Goal: Task Accomplishment & Management: Complete application form

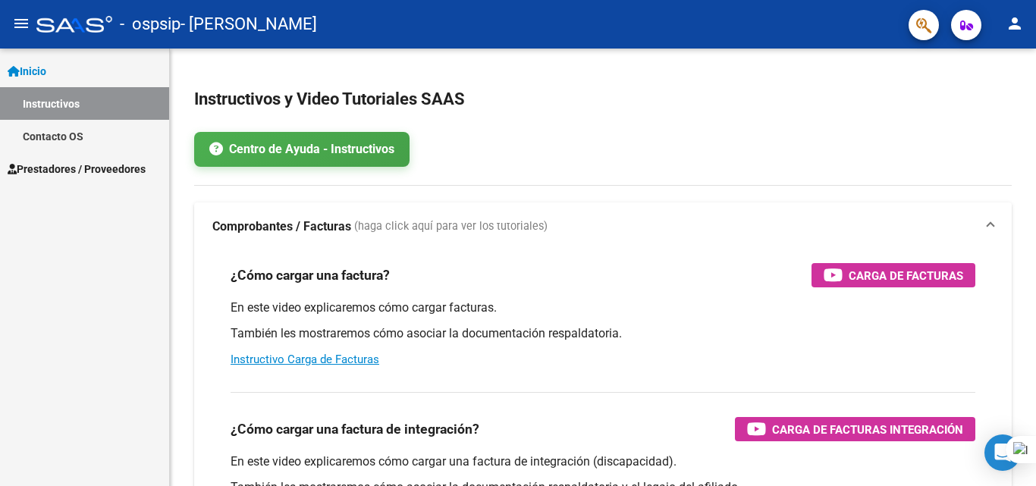
click at [95, 101] on link "Instructivos" at bounding box center [84, 103] width 169 height 33
click at [114, 163] on span "Prestadores / Proveedores" at bounding box center [77, 169] width 138 height 17
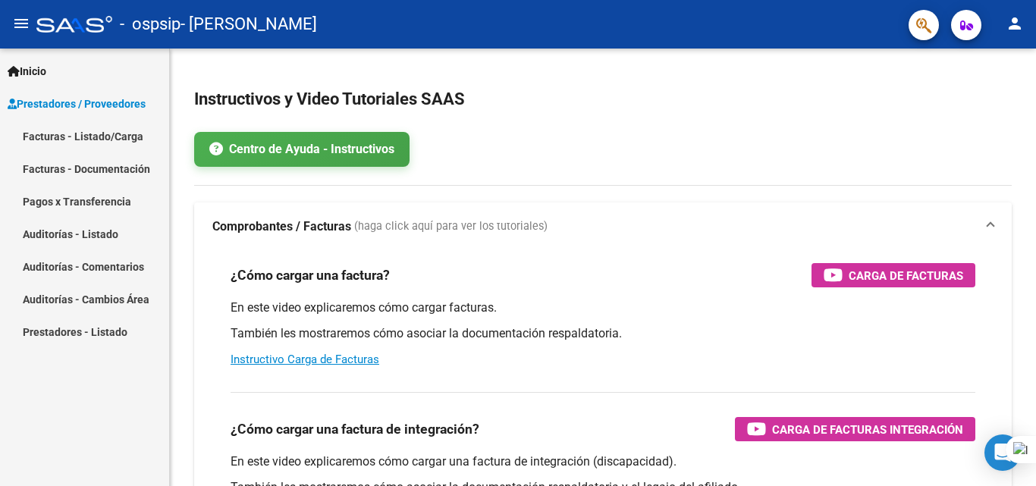
click at [109, 102] on span "Prestadores / Proveedores" at bounding box center [77, 104] width 138 height 17
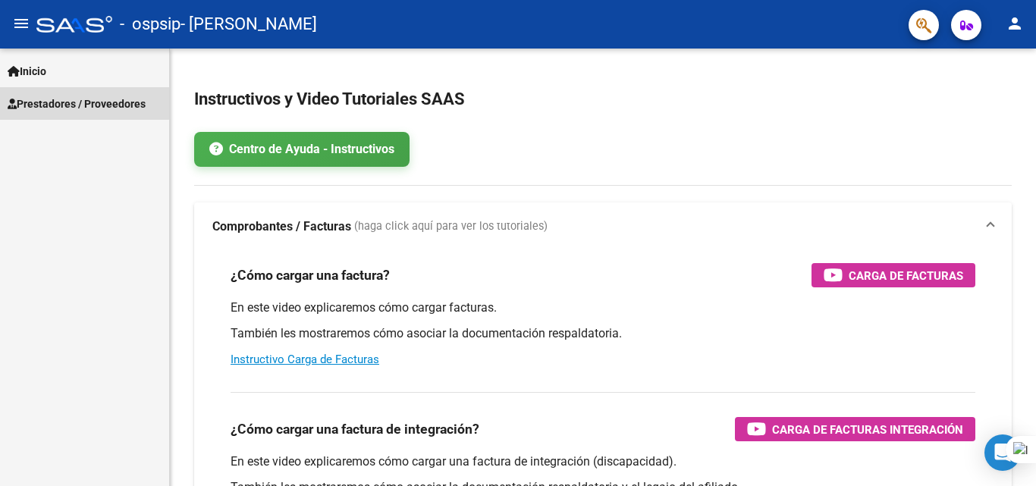
click at [77, 99] on span "Prestadores / Proveedores" at bounding box center [77, 104] width 138 height 17
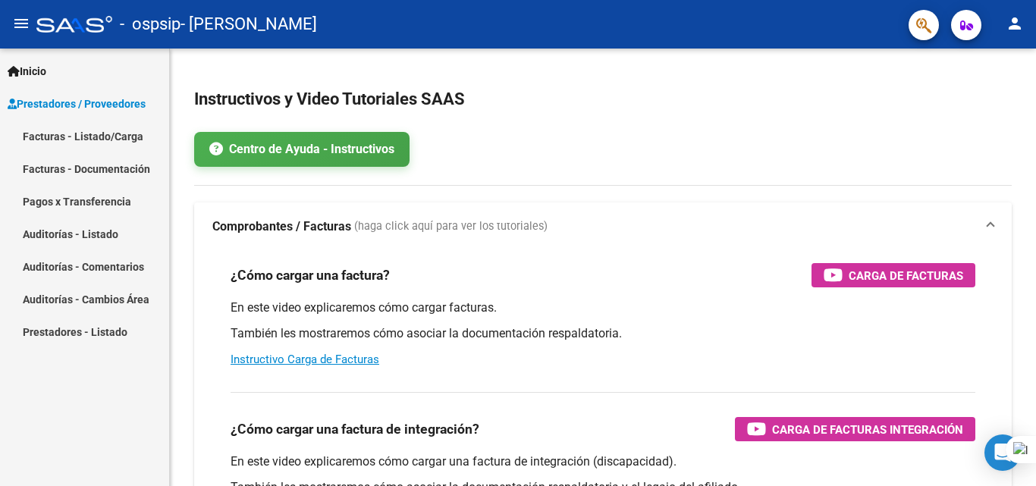
click at [67, 143] on link "Facturas - Listado/Carga" at bounding box center [84, 136] width 169 height 33
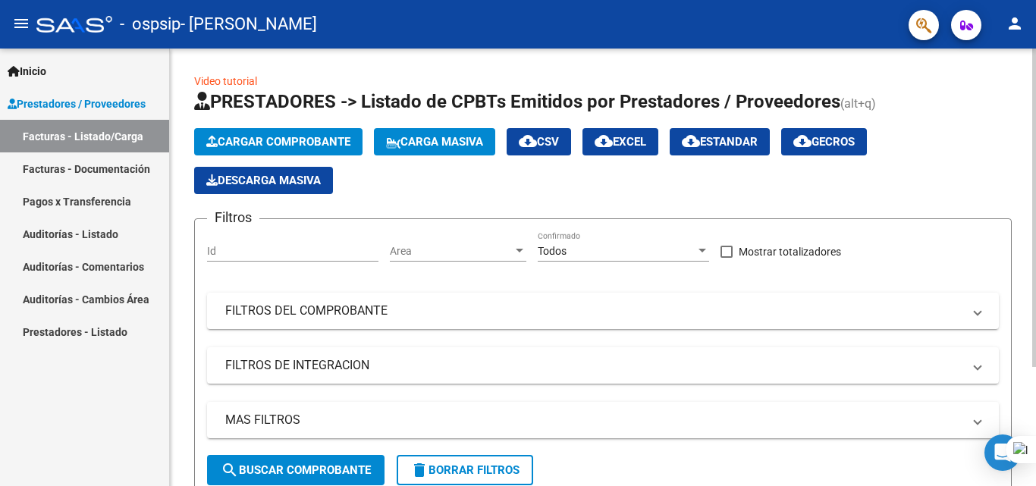
click at [252, 144] on span "Cargar Comprobante" at bounding box center [278, 142] width 144 height 14
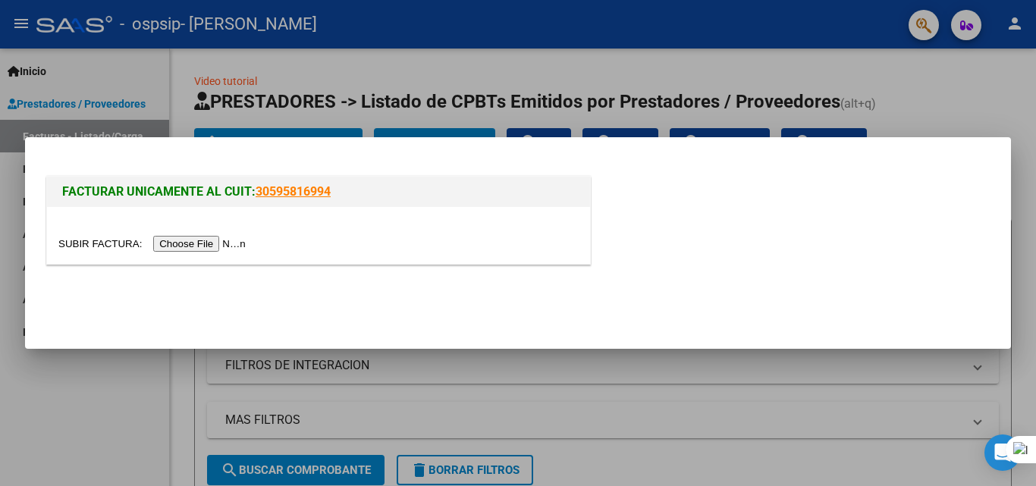
click at [185, 248] on input "file" at bounding box center [154, 244] width 192 height 16
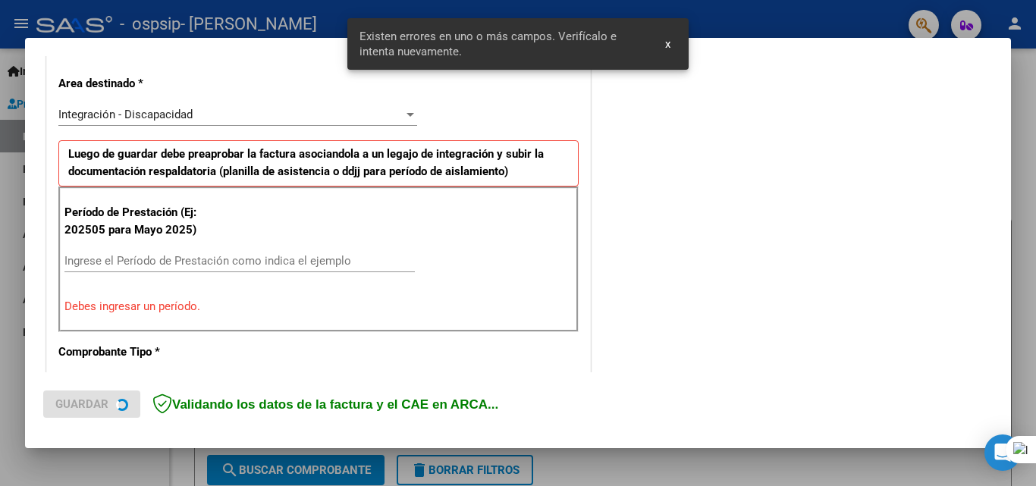
scroll to position [342, 0]
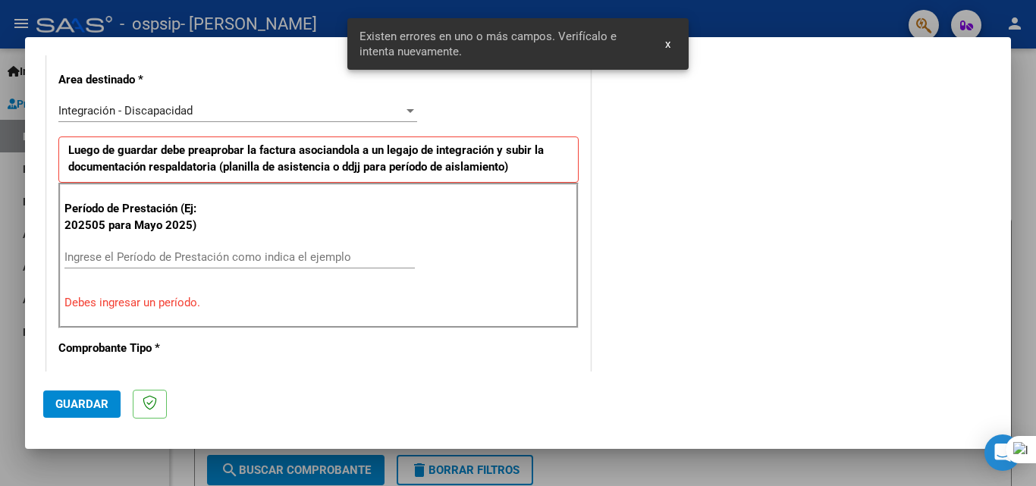
click at [190, 256] on input "Ingrese el Período de Prestación como indica el ejemplo" at bounding box center [239, 257] width 351 height 14
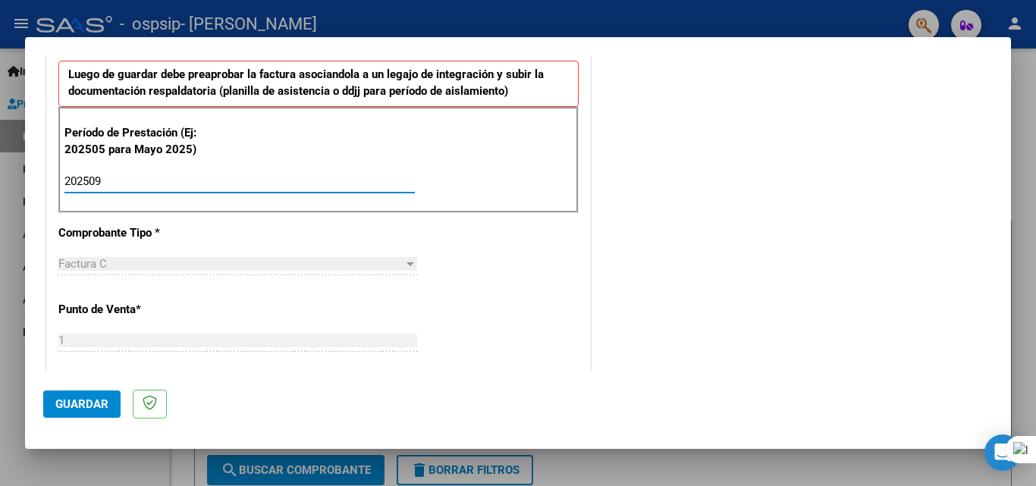
type input "202509"
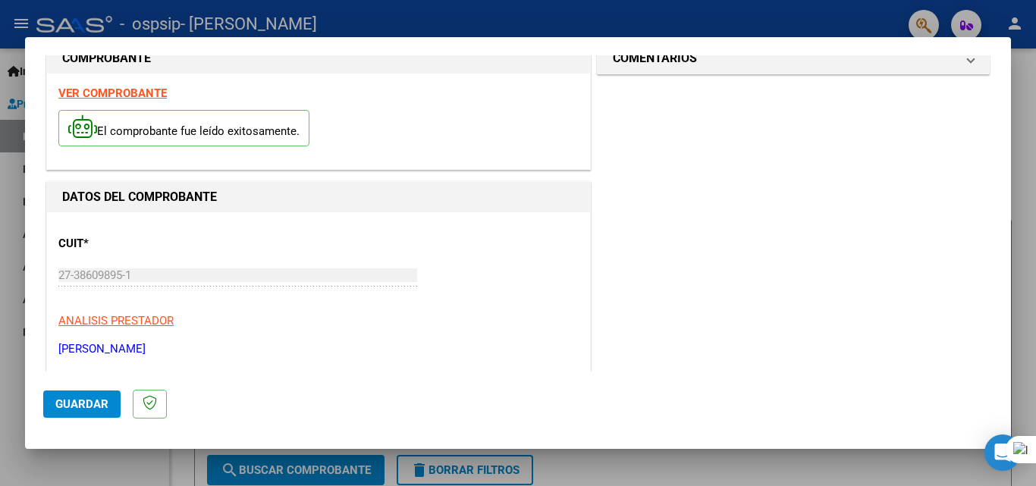
scroll to position [0, 0]
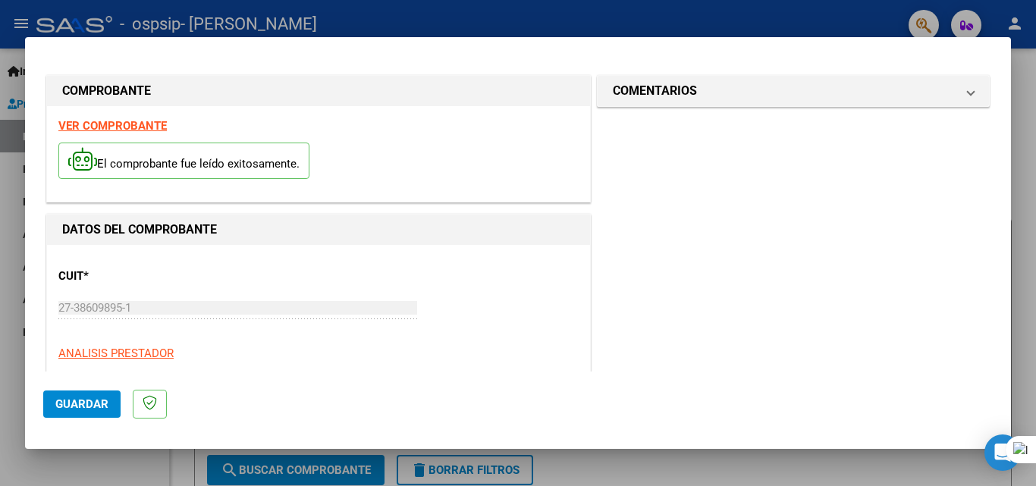
click at [91, 407] on span "Guardar" at bounding box center [81, 405] width 53 height 14
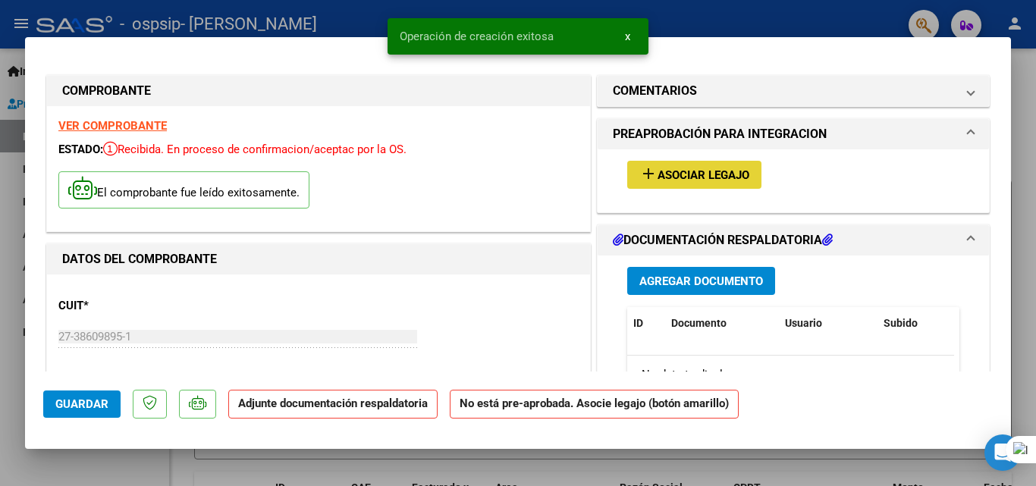
click at [646, 178] on mat-icon "add" at bounding box center [649, 174] width 18 height 18
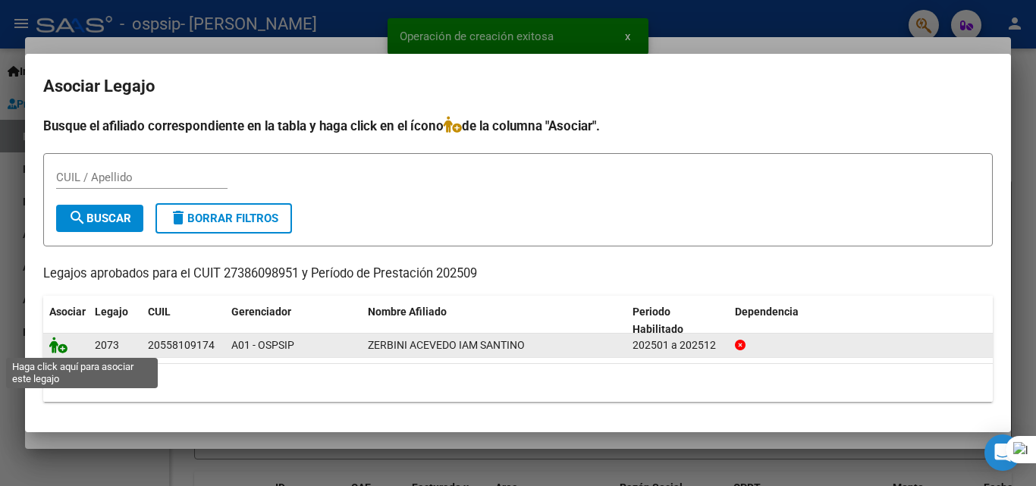
click at [56, 347] on icon at bounding box center [58, 345] width 18 height 17
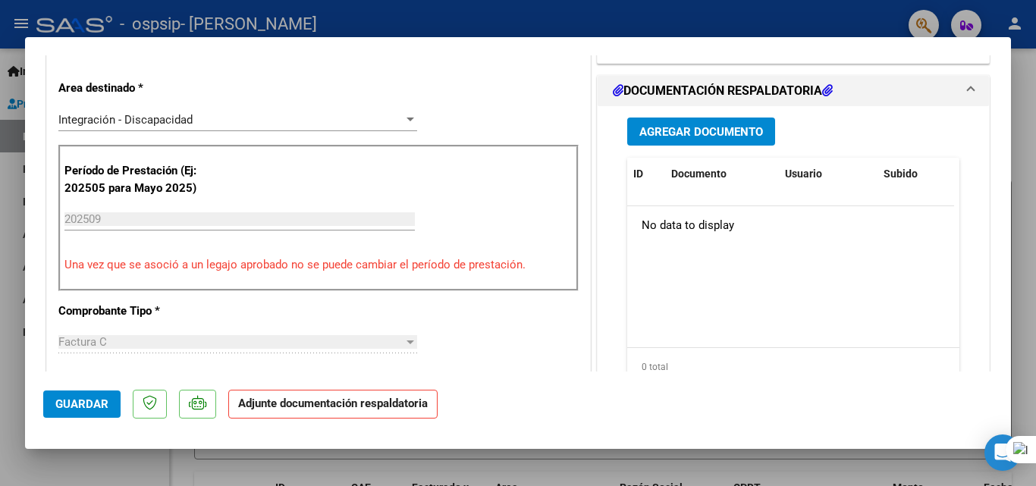
scroll to position [379, 0]
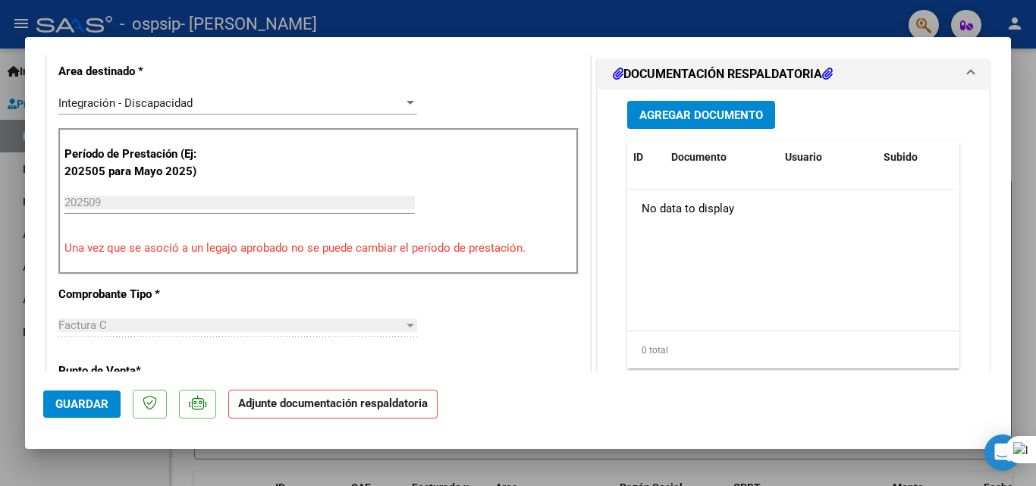
click at [688, 114] on span "Agregar Documento" at bounding box center [702, 115] width 124 height 14
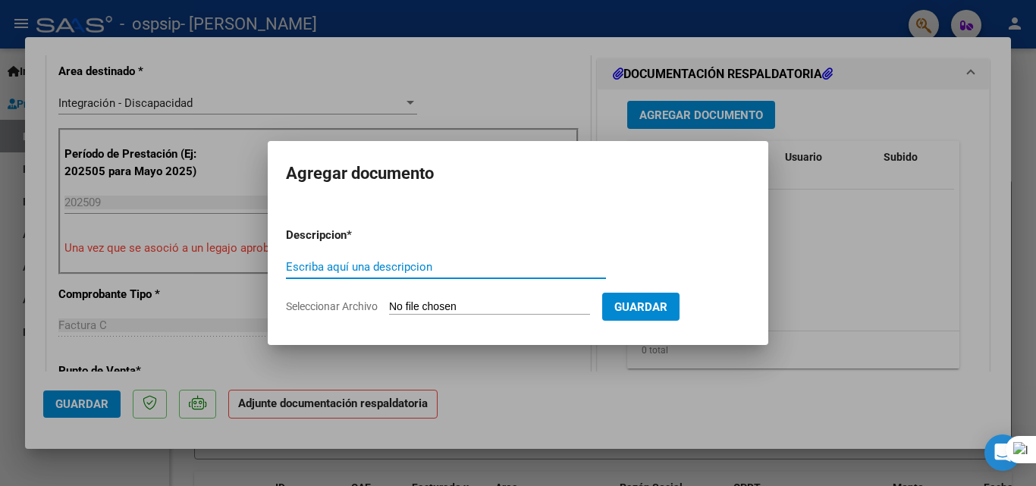
click at [376, 264] on input "Escriba aquí una descripcion" at bounding box center [446, 267] width 320 height 14
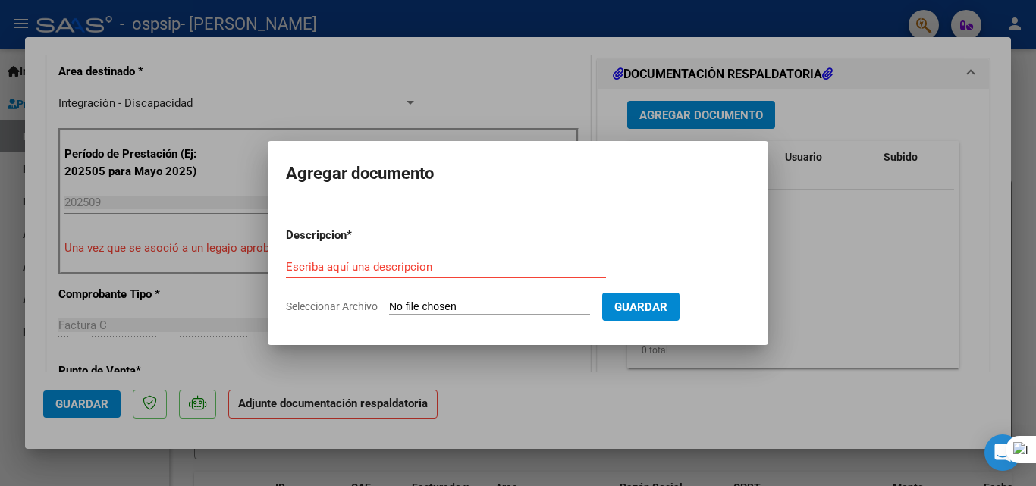
click at [406, 305] on input "Seleccionar Archivo" at bounding box center [489, 307] width 201 height 14
type input "C:\fakepath\ZERBINI IAM TRANSP A TERAPIAS AUTORIZACION 2025 SEGUN RESOLUCION 36…"
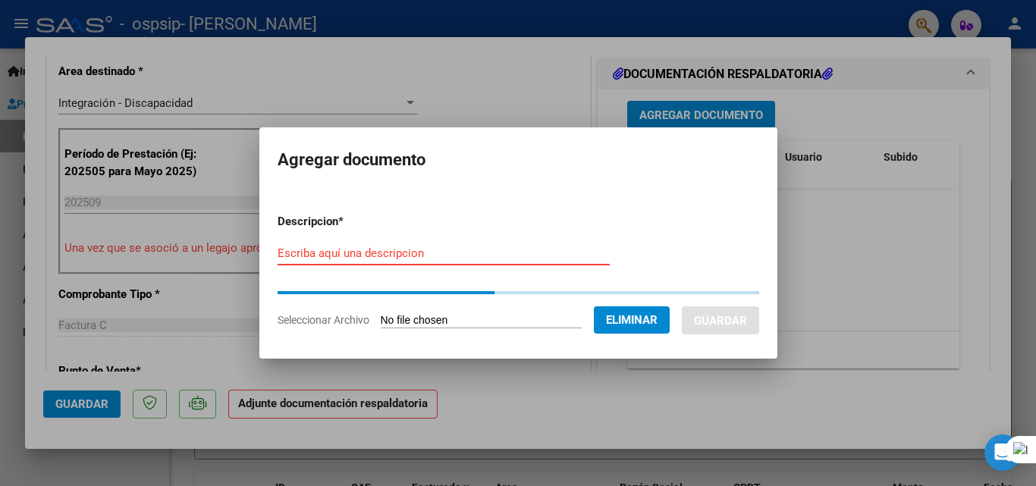
click at [408, 250] on input "Escriba aquí una descripcion" at bounding box center [444, 254] width 332 height 14
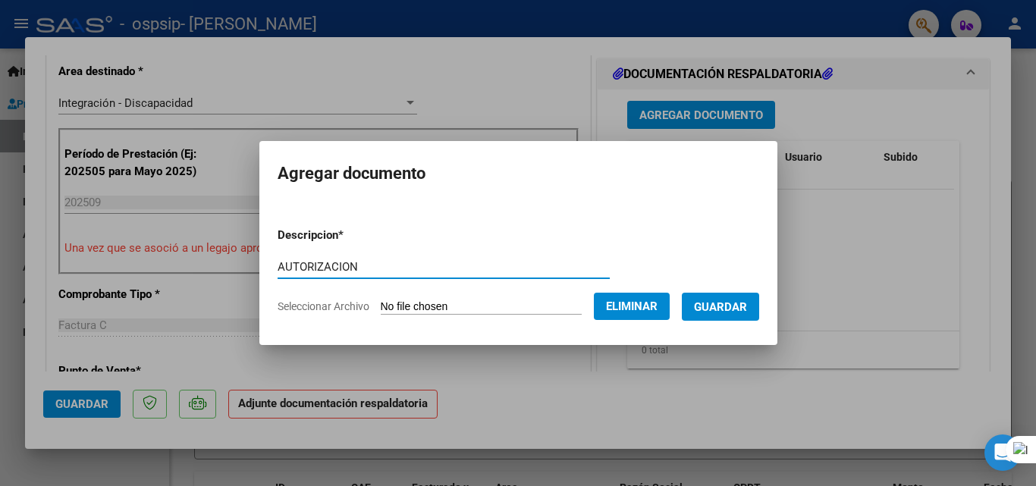
type input "AUTORIZACION"
click at [738, 294] on button "Guardar" at bounding box center [720, 307] width 77 height 28
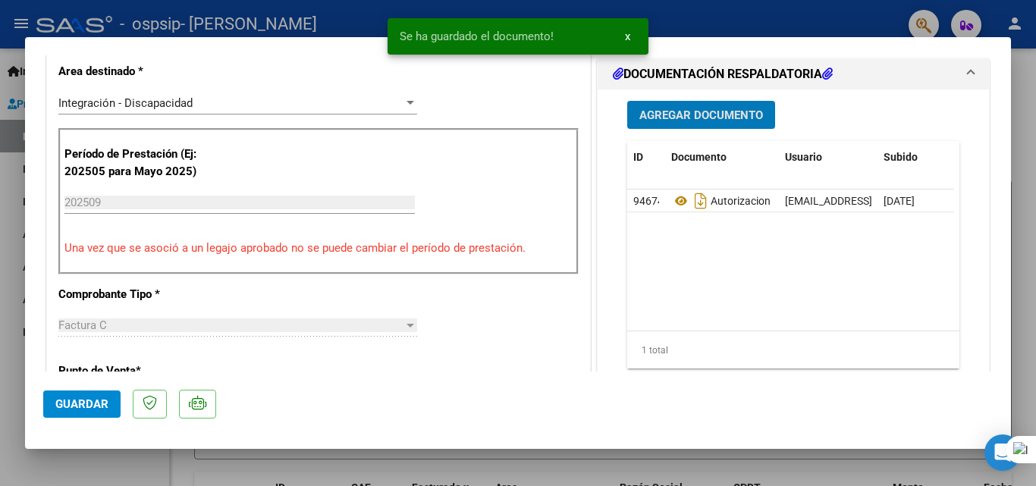
click at [683, 113] on span "Agregar Documento" at bounding box center [702, 115] width 124 height 14
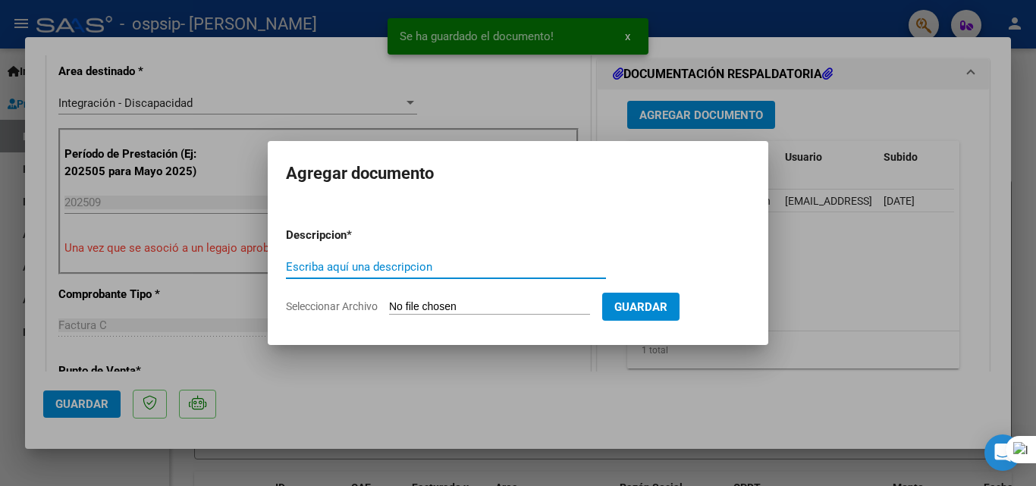
click at [467, 299] on form "Descripcion * Escriba aquí una descripcion Seleccionar Archivo Guardar" at bounding box center [518, 270] width 464 height 111
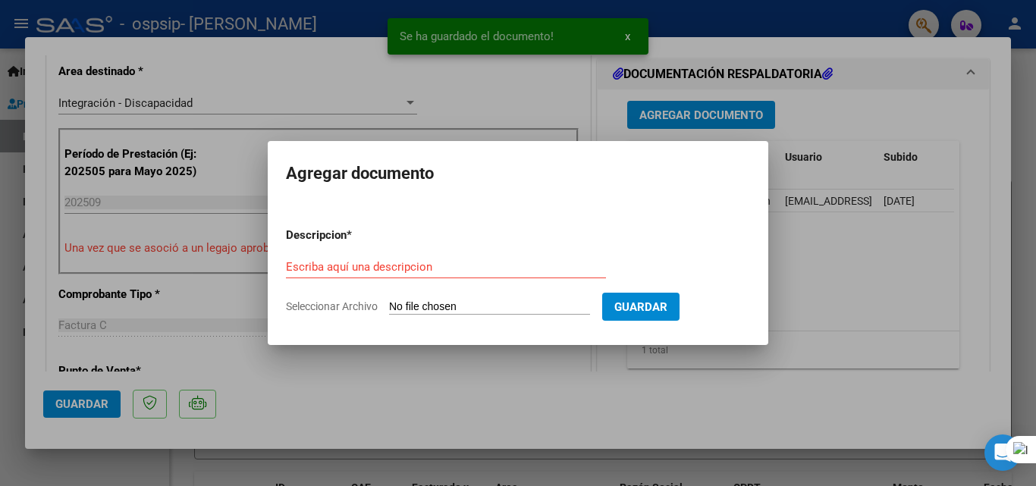
click at [467, 307] on input "Seleccionar Archivo" at bounding box center [489, 307] width 201 height 14
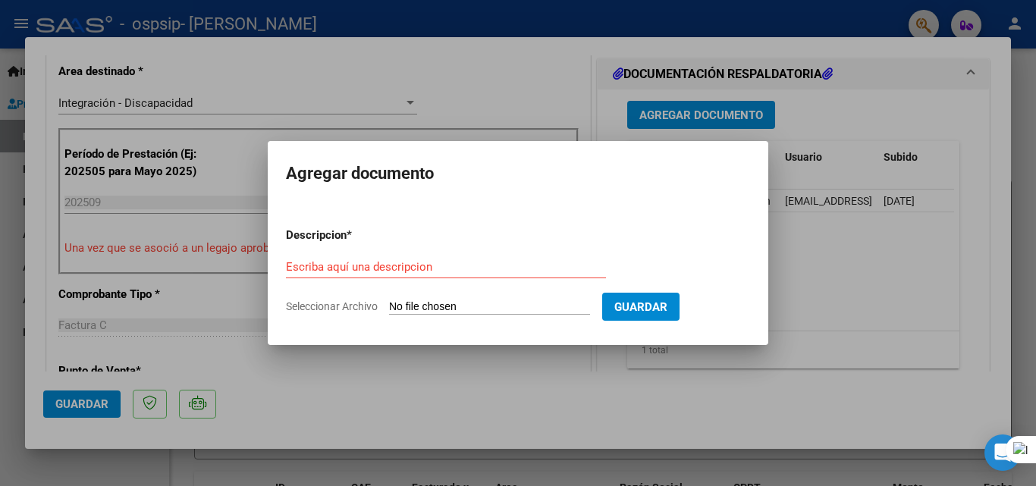
type input "C:\fakepath\ZERBINI IAM TRANSP A ESCUELA AUTORIZACION 2025 SEGUN RESOLUCION 360…"
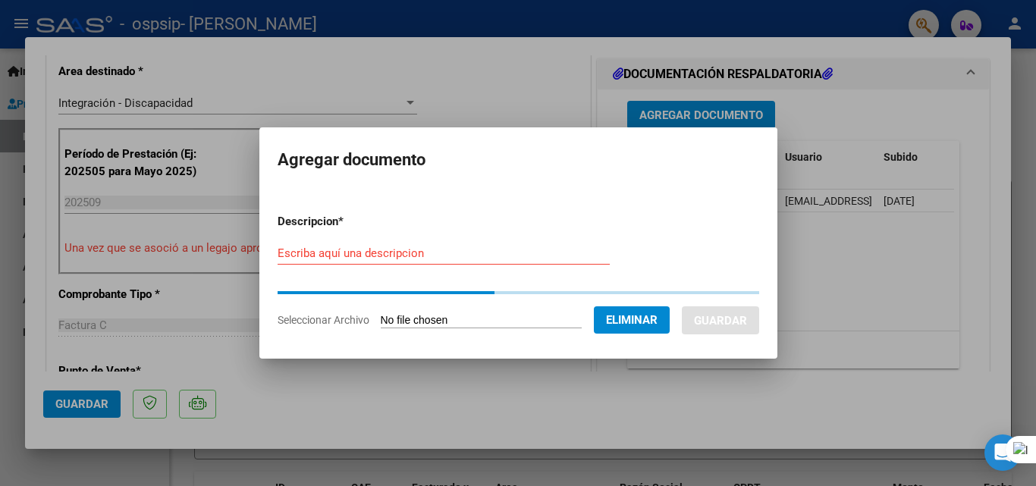
click at [383, 253] on input "Escriba aquí una descripcion" at bounding box center [444, 254] width 332 height 14
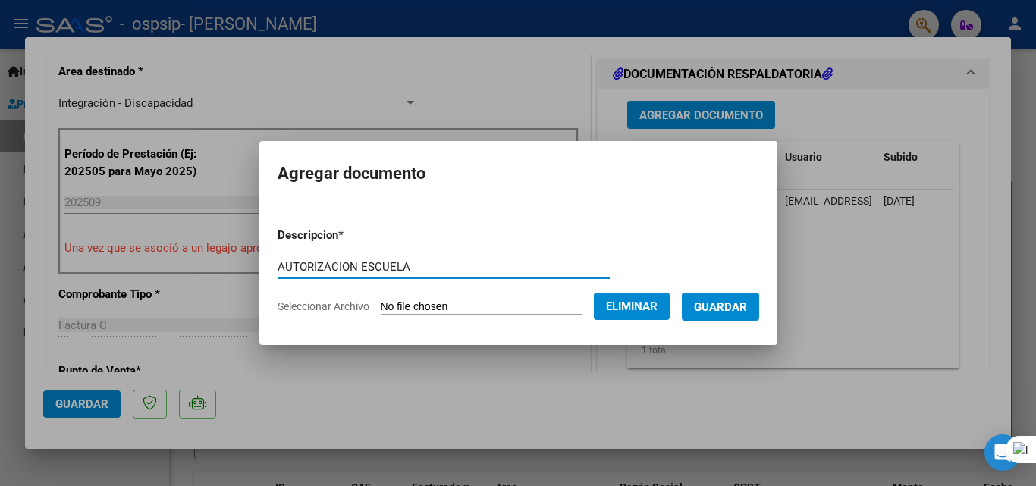
type input "AUTORIZACION ESCUELA"
click at [719, 311] on span "Guardar" at bounding box center [720, 307] width 53 height 14
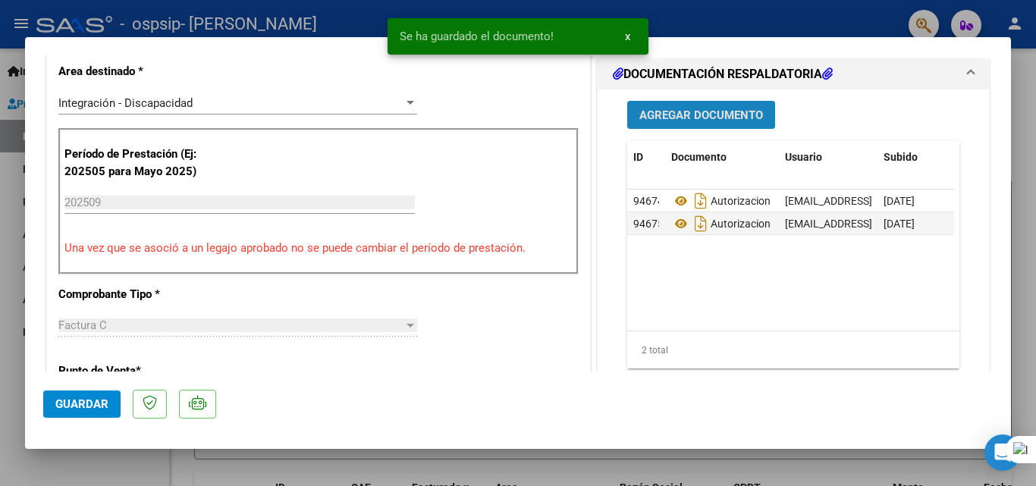
click at [690, 112] on span "Agregar Documento" at bounding box center [702, 115] width 124 height 14
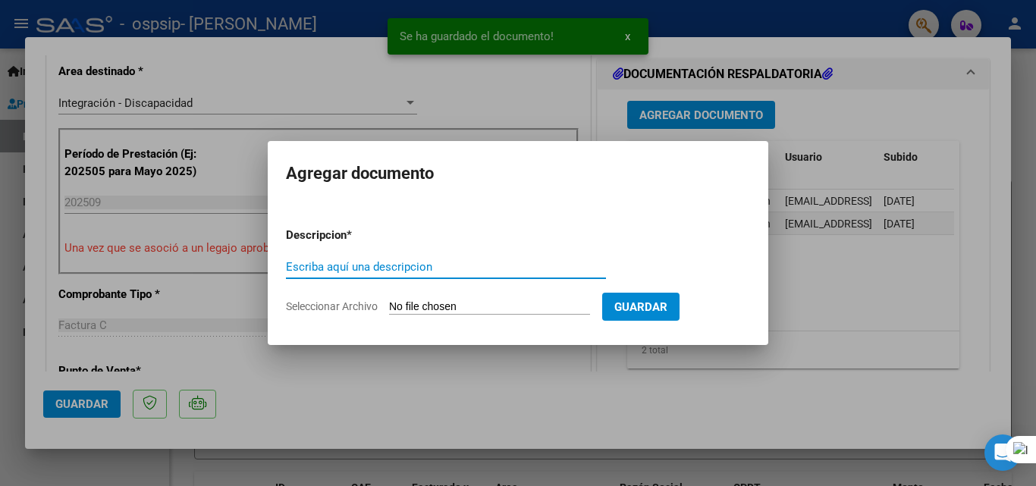
click at [503, 320] on form "Descripcion * Escriba aquí una descripcion Seleccionar Archivo Guardar" at bounding box center [518, 270] width 464 height 111
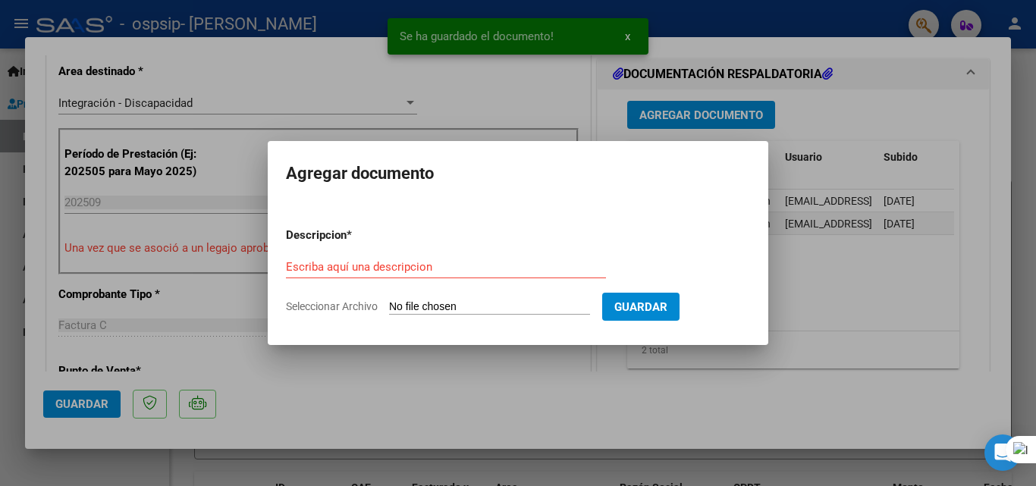
click at [501, 307] on input "Seleccionar Archivo" at bounding box center [489, 307] width 201 height 14
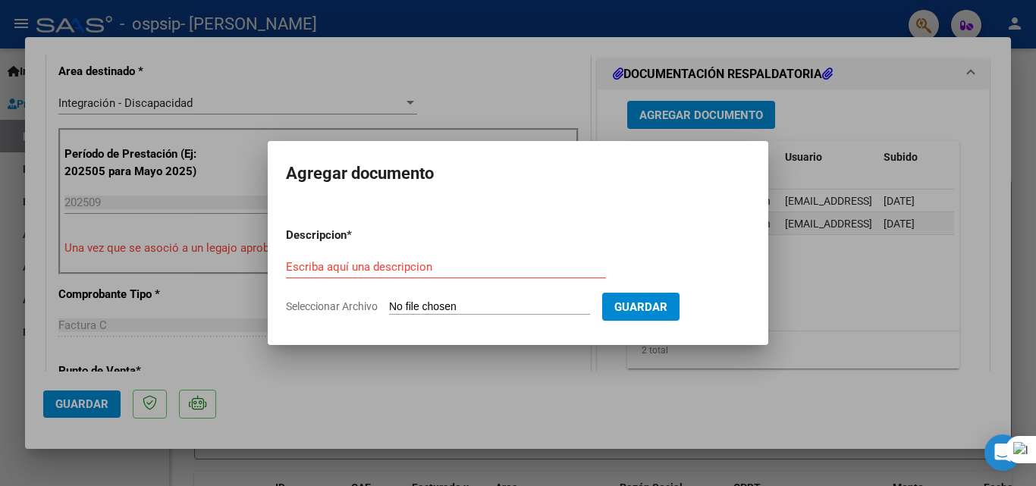
type input "C:\fakepath\WhatsApp Image [DATE] 18.49.39.jpeg"
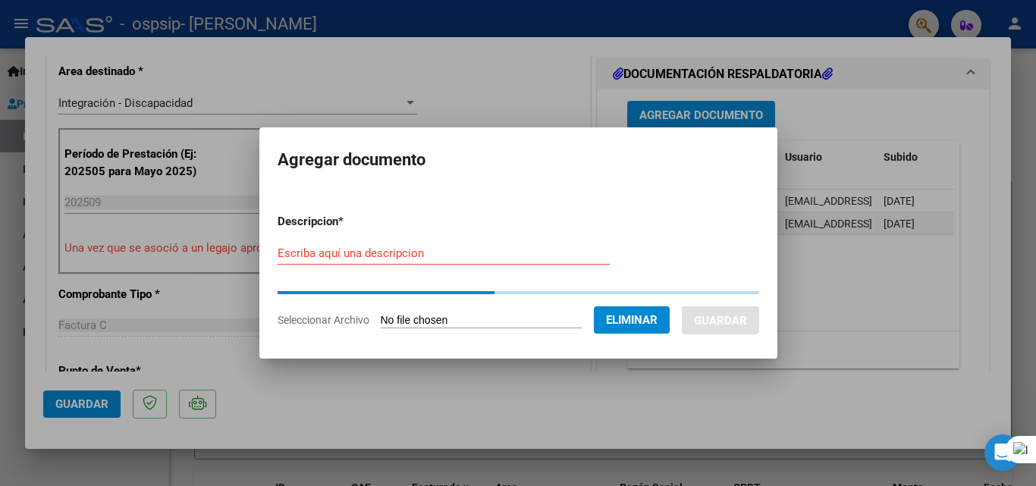
click at [407, 249] on input "Escriba aquí una descripcion" at bounding box center [444, 254] width 332 height 14
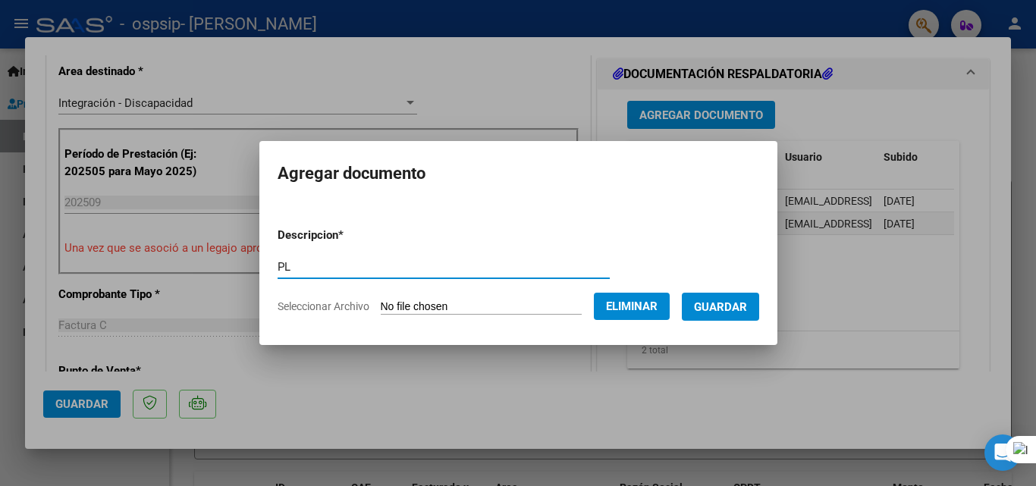
type input "P"
type input "PLANILLA DE ASISTENCIA"
click at [728, 309] on span "Guardar" at bounding box center [720, 307] width 53 height 14
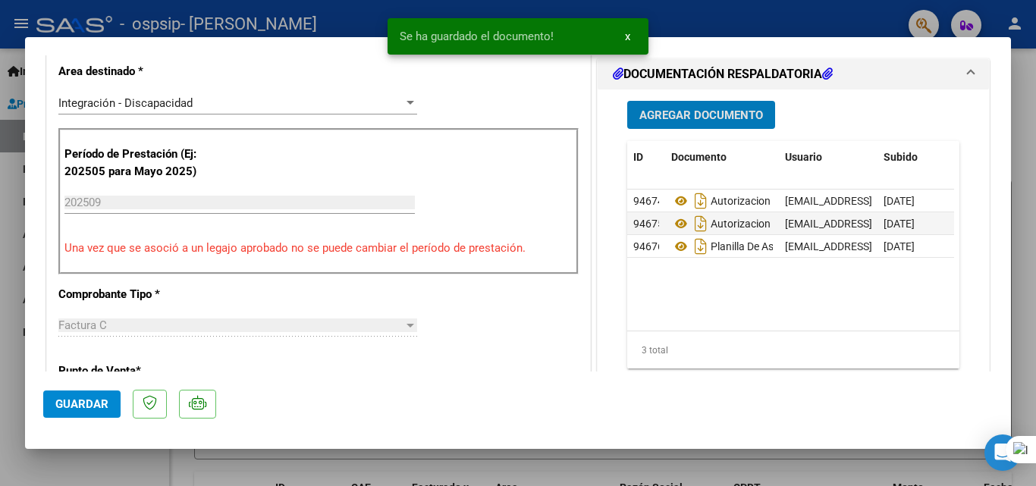
click at [662, 113] on span "Agregar Documento" at bounding box center [702, 115] width 124 height 14
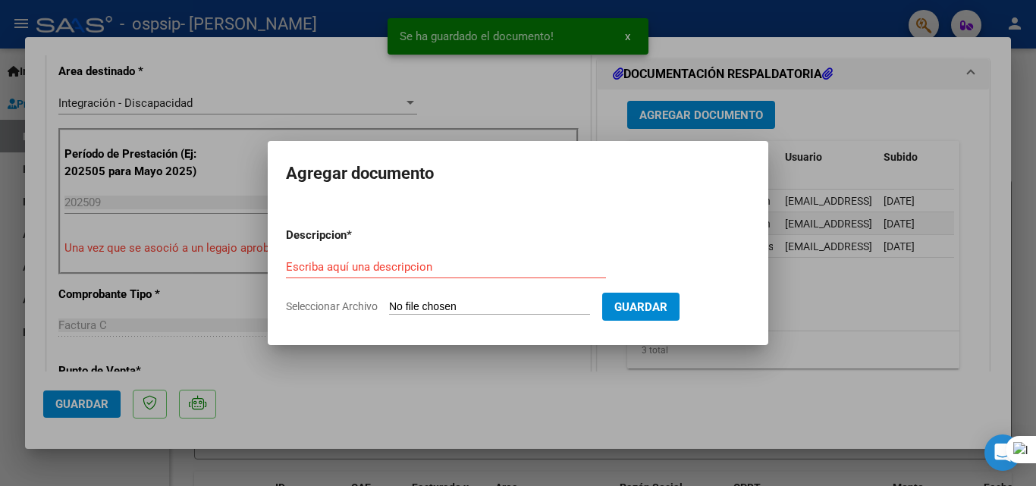
click at [451, 307] on input "Seleccionar Archivo" at bounding box center [489, 307] width 201 height 14
type input "C:\fakepath\WhatsApp Image [DATE] 18.50.37.jpeg"
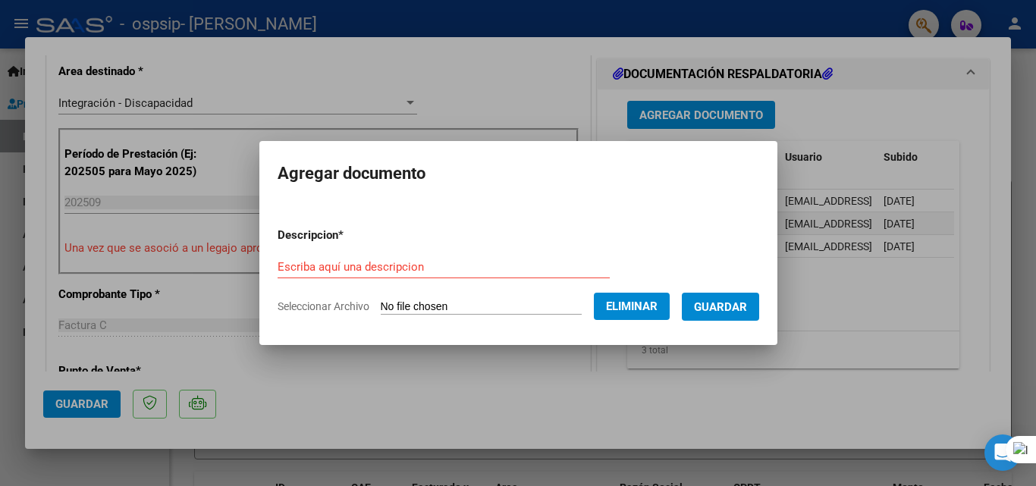
click at [526, 256] on div "Escriba aquí una descripcion" at bounding box center [444, 267] width 332 height 23
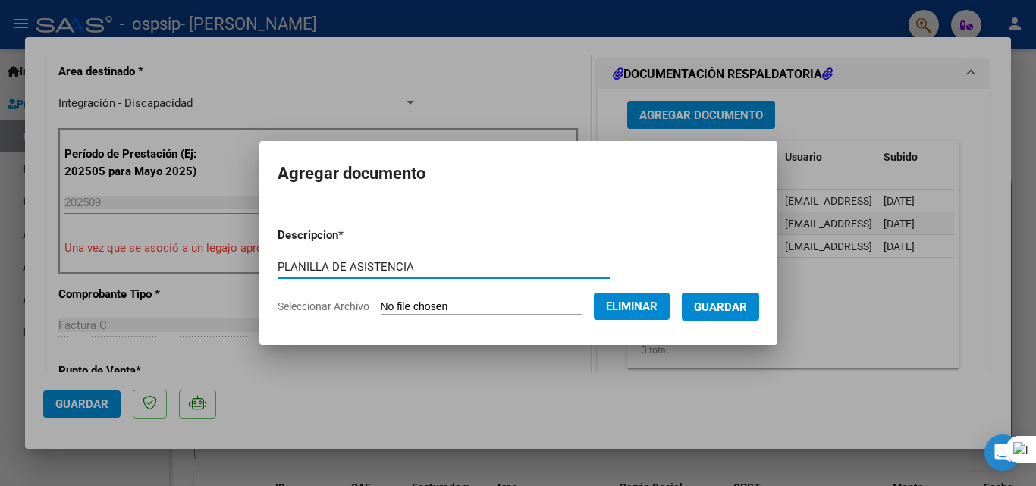
type input "PLANILLA DE ASISTENCIA"
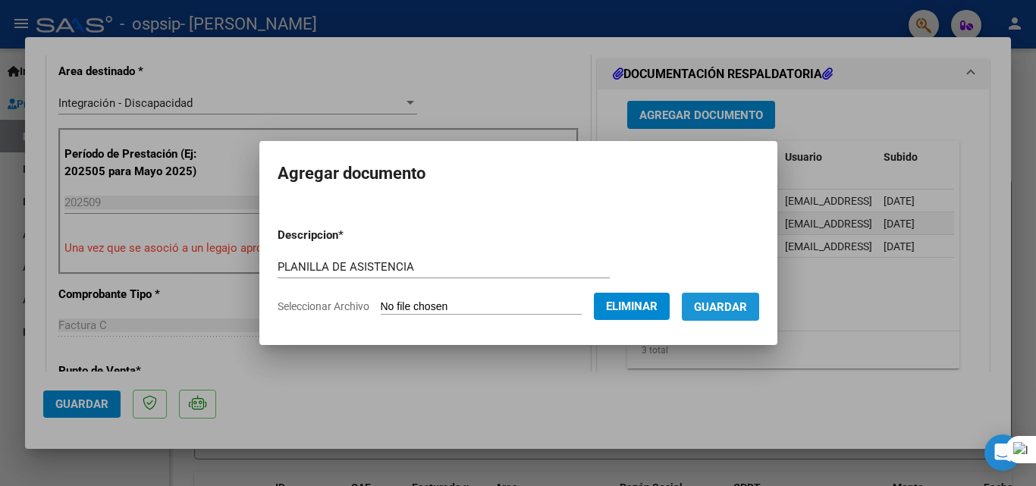
click at [746, 294] on button "Guardar" at bounding box center [720, 307] width 77 height 28
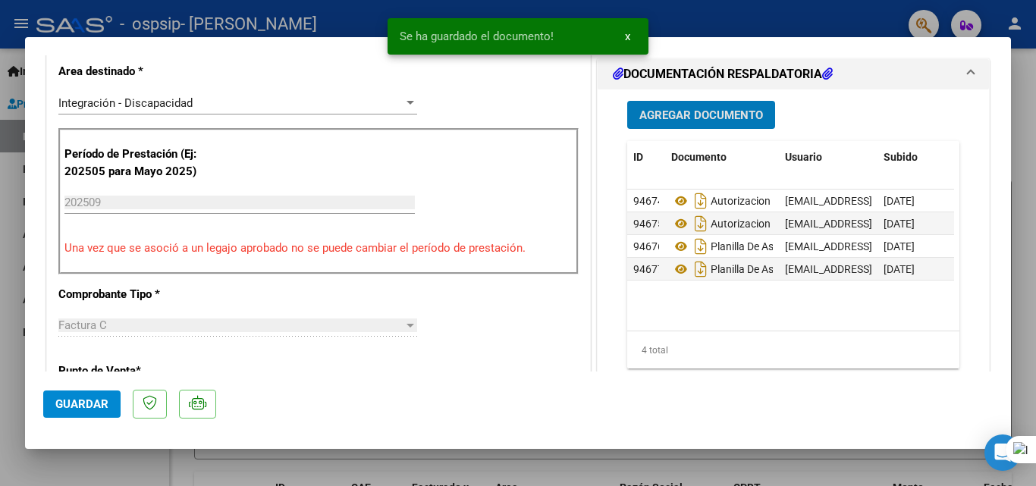
click at [713, 114] on span "Agregar Documento" at bounding box center [702, 115] width 124 height 14
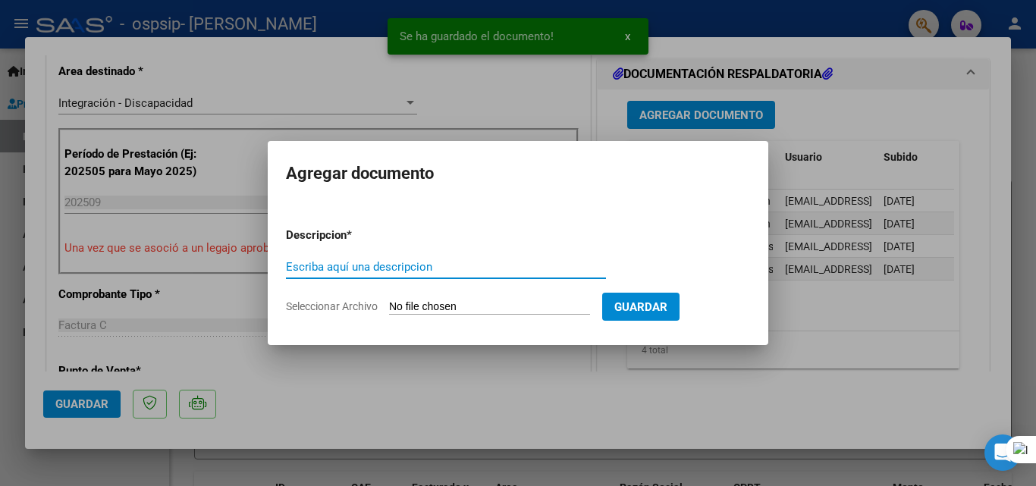
click at [514, 307] on input "Seleccionar Archivo" at bounding box center [489, 307] width 201 height 14
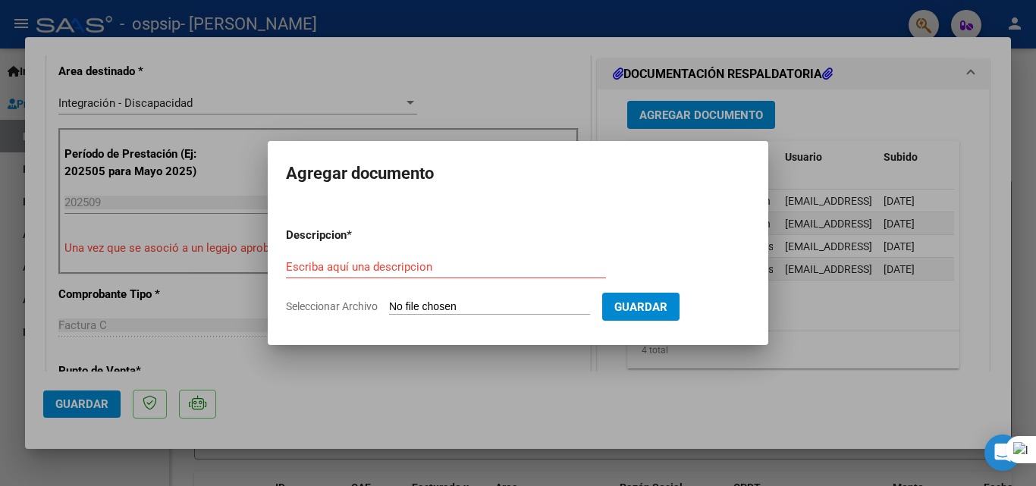
type input "C:\fakepath\WhatsApp Image [DATE] 18.51.14.jpeg"
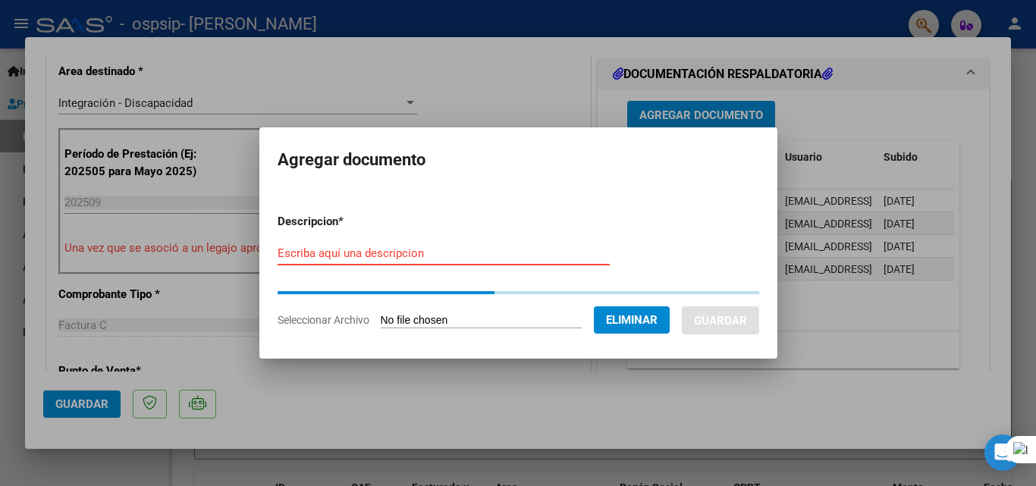
click at [378, 256] on input "Escriba aquí una descripcion" at bounding box center [444, 254] width 332 height 14
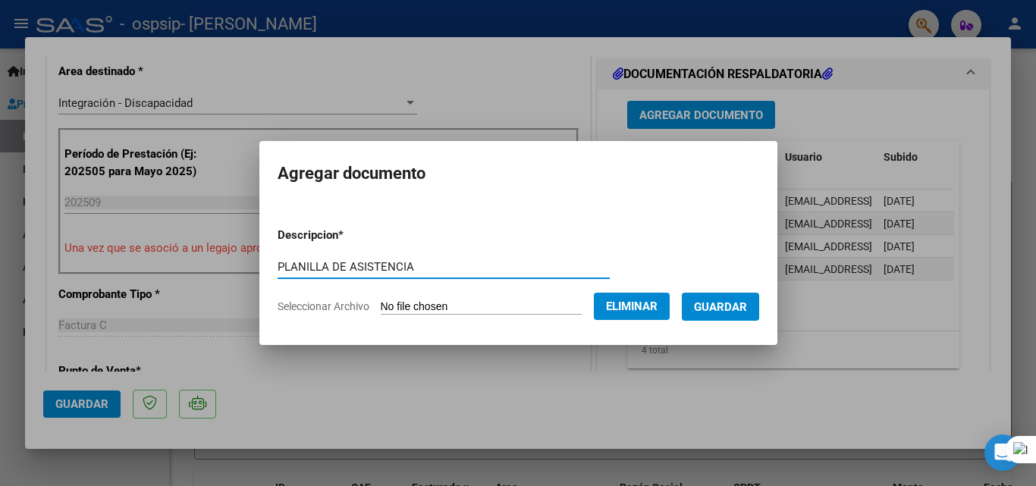
type input "PLANILLA DE ASISTENCIA"
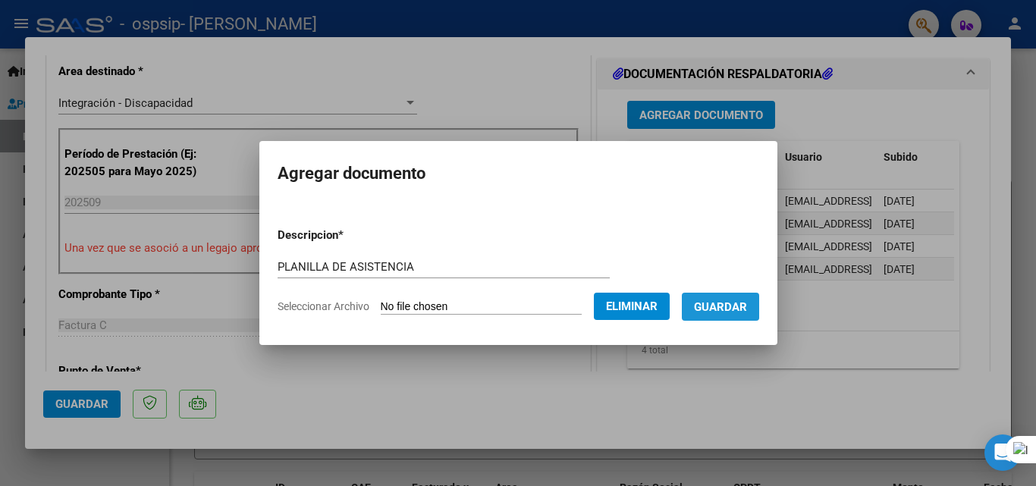
click at [731, 303] on span "Guardar" at bounding box center [720, 307] width 53 height 14
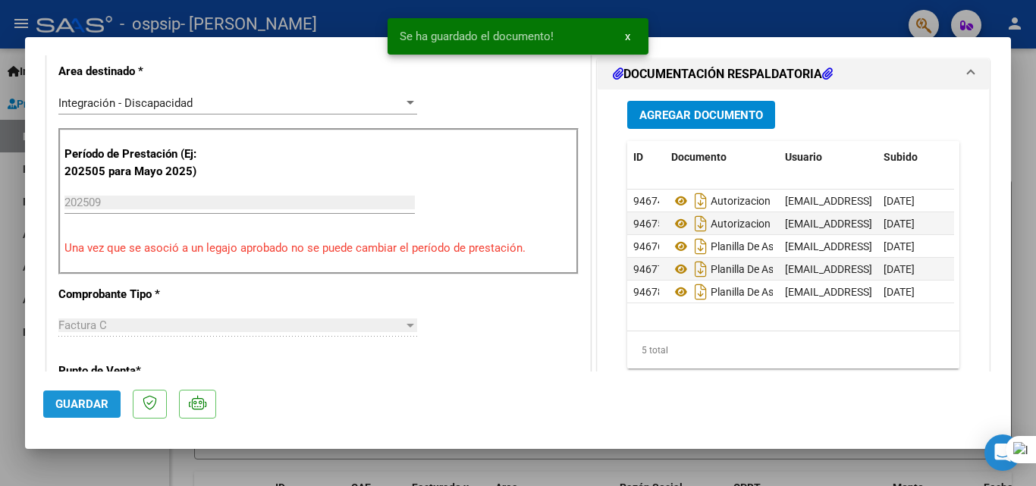
click at [52, 407] on button "Guardar" at bounding box center [81, 404] width 77 height 27
